Goal: Navigation & Orientation: Find specific page/section

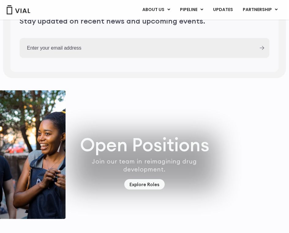
scroll to position [1578, 0]
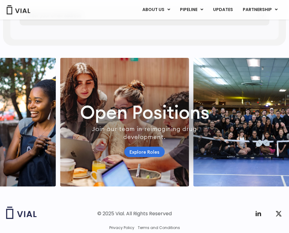
click at [137, 157] on link "Explore Roles" at bounding box center [144, 152] width 40 height 11
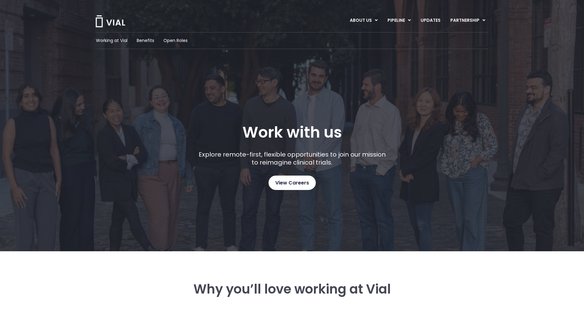
click at [289, 182] on span "View Careers" at bounding box center [292, 183] width 34 height 8
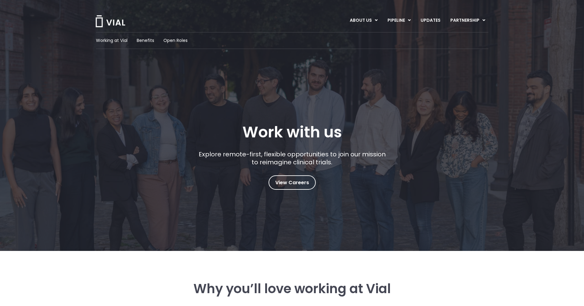
click at [107, 22] on img at bounding box center [110, 21] width 31 height 12
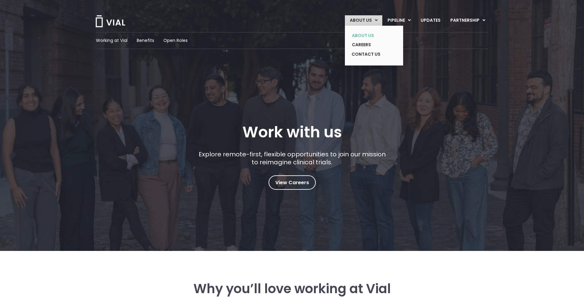
click at [363, 33] on link "ABOUT US" at bounding box center [369, 35] width 45 height 9
